Goal: Information Seeking & Learning: Learn about a topic

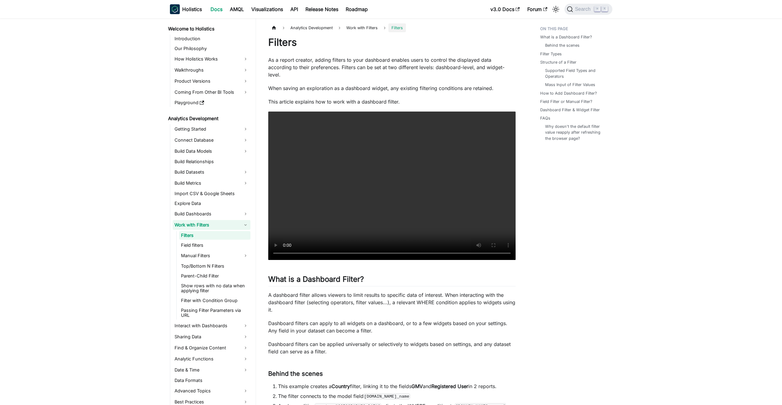
click at [247, 225] on link "Work with Filters" at bounding box center [212, 225] width 78 height 10
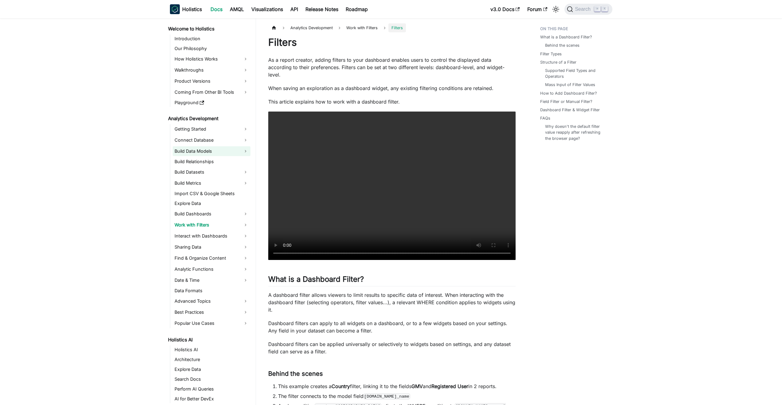
click at [243, 150] on link "Build Data Models" at bounding box center [212, 151] width 78 height 10
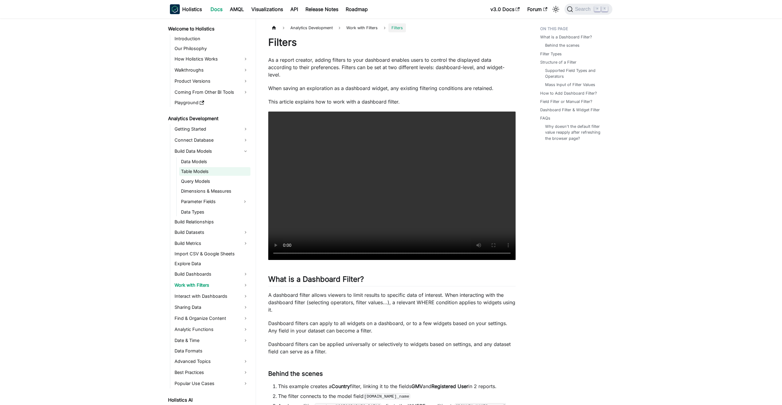
click at [198, 172] on link "Table Models" at bounding box center [214, 171] width 71 height 9
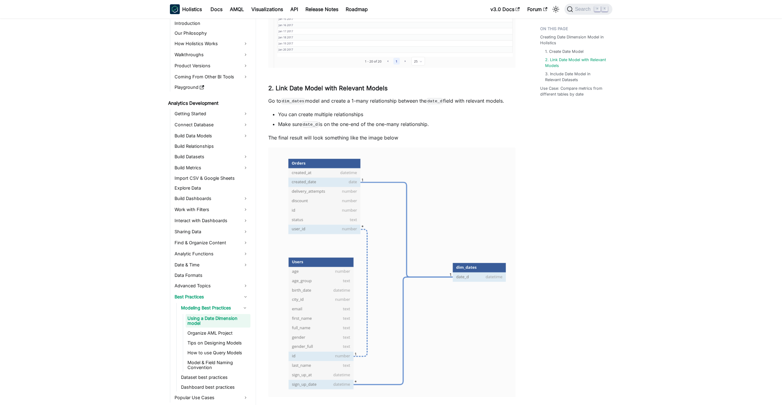
scroll to position [689, 0]
